Goal: Find specific page/section: Find specific page/section

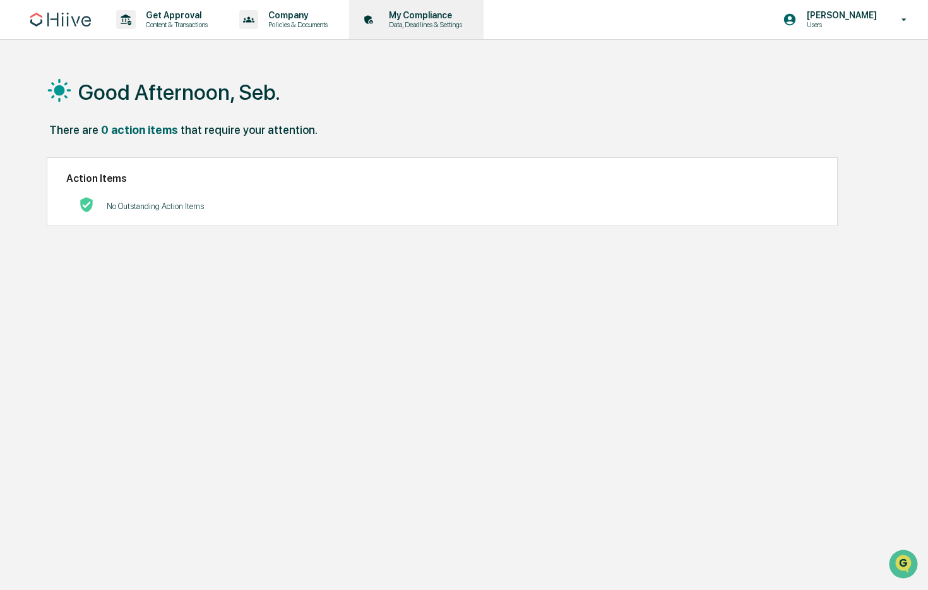
click at [416, 18] on p "My Compliance" at bounding box center [424, 15] width 90 height 10
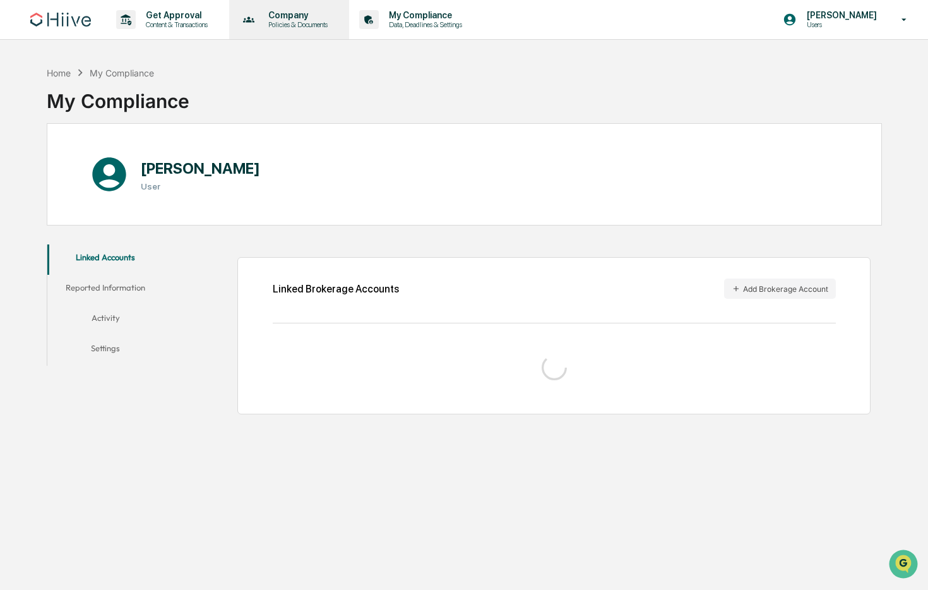
click at [332, 18] on p "Company" at bounding box center [296, 15] width 76 height 10
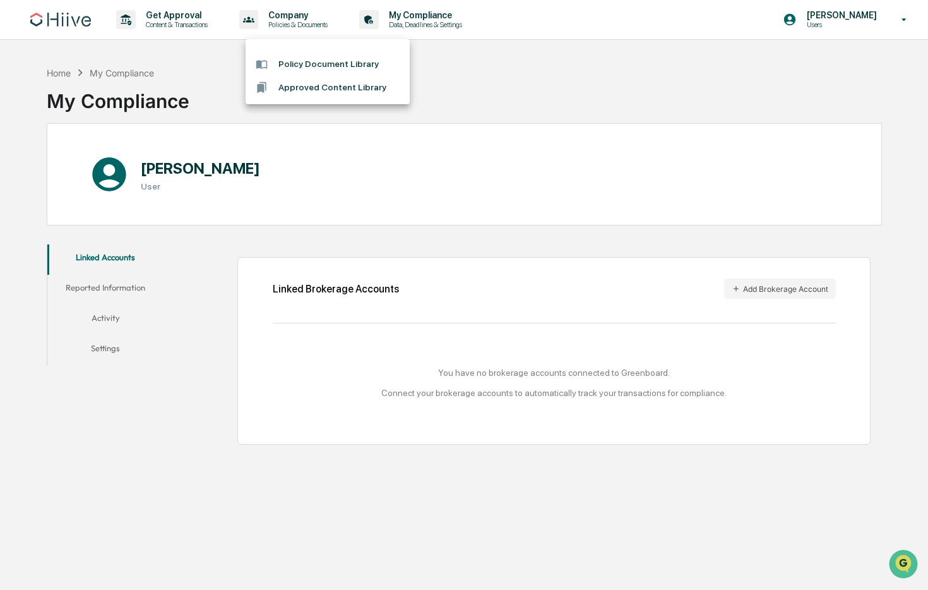
click at [195, 27] on div at bounding box center [464, 295] width 928 height 590
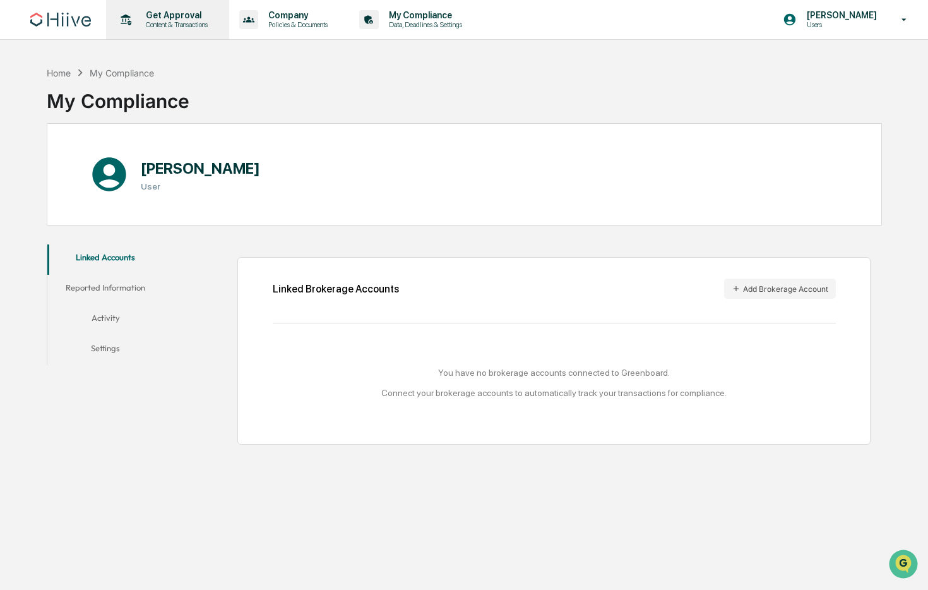
click at [194, 21] on p "Content & Transactions" at bounding box center [175, 24] width 78 height 9
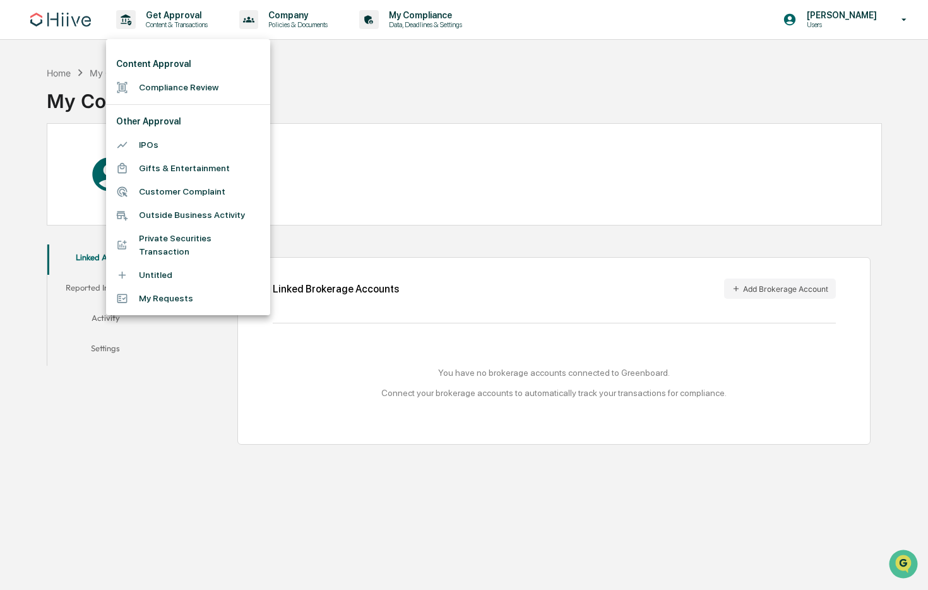
click at [181, 87] on li "Compliance Review" at bounding box center [188, 87] width 164 height 23
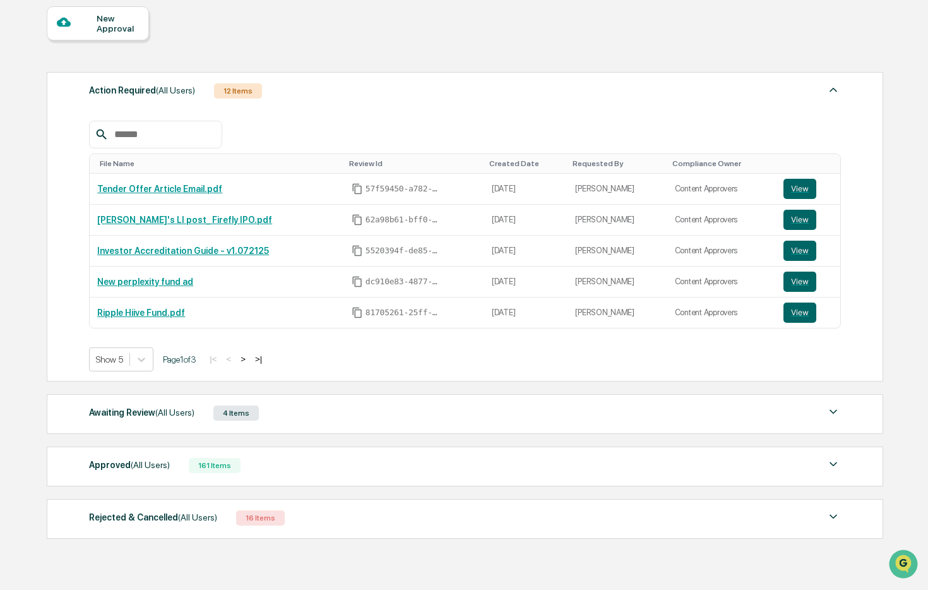
scroll to position [156, 0]
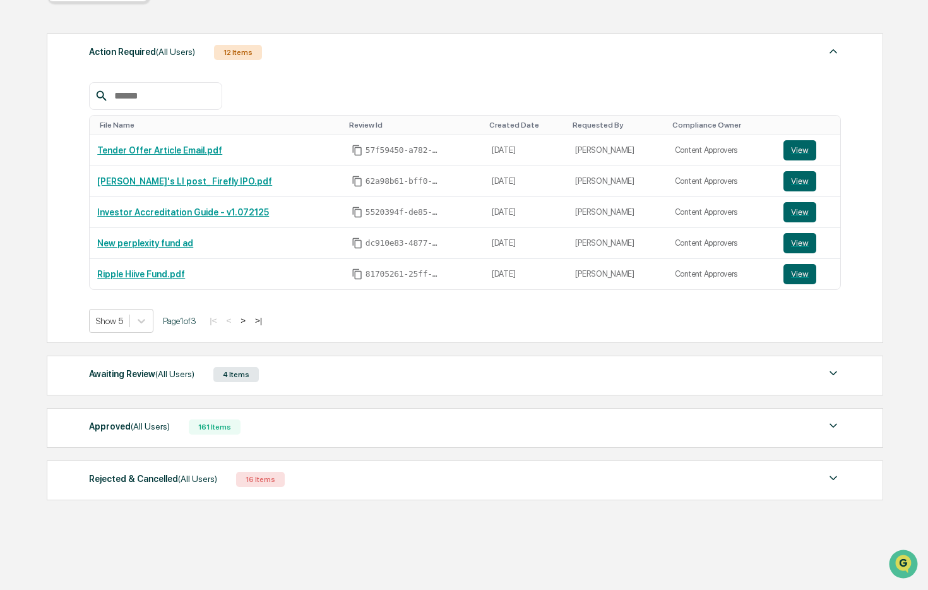
click at [220, 426] on div "161 Items" at bounding box center [215, 426] width 52 height 15
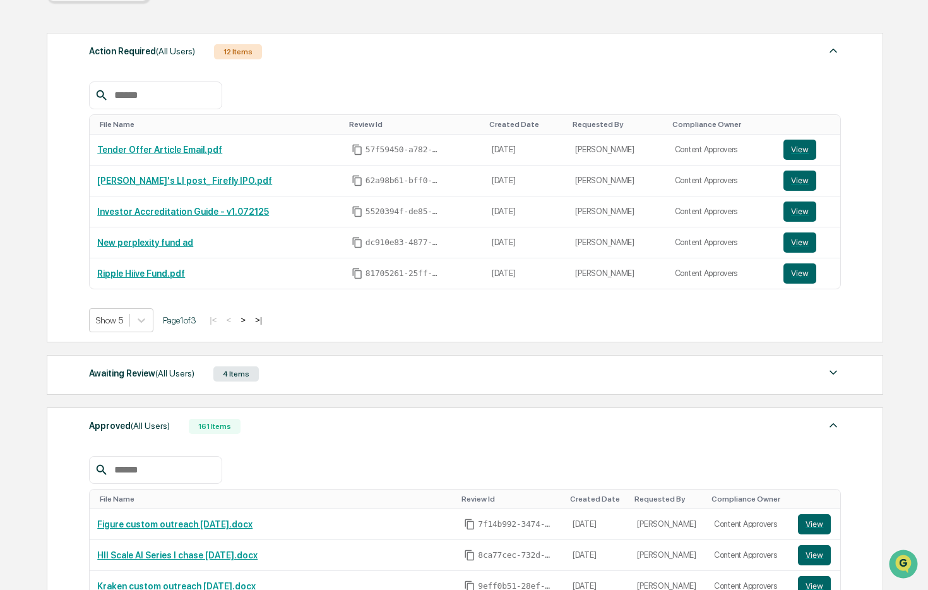
scroll to position [323, 0]
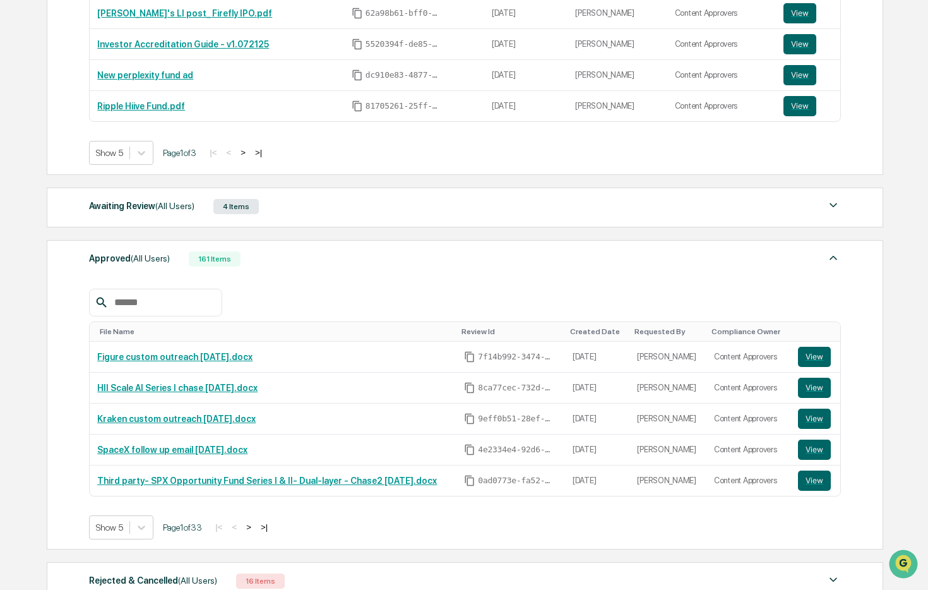
click at [179, 301] on input "text" at bounding box center [162, 302] width 107 height 16
type input "*****"
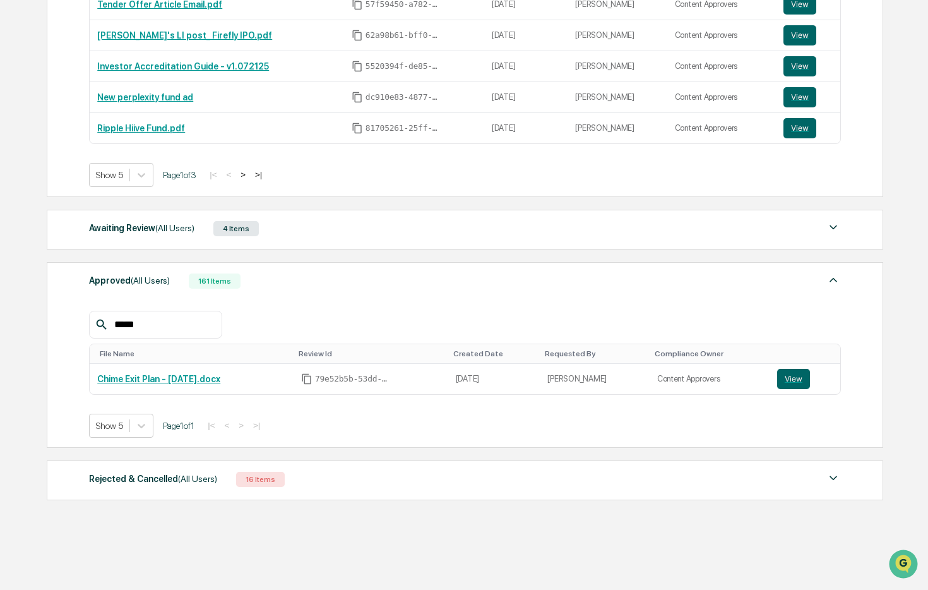
scroll to position [302, 0]
